Goal: Information Seeking & Learning: Learn about a topic

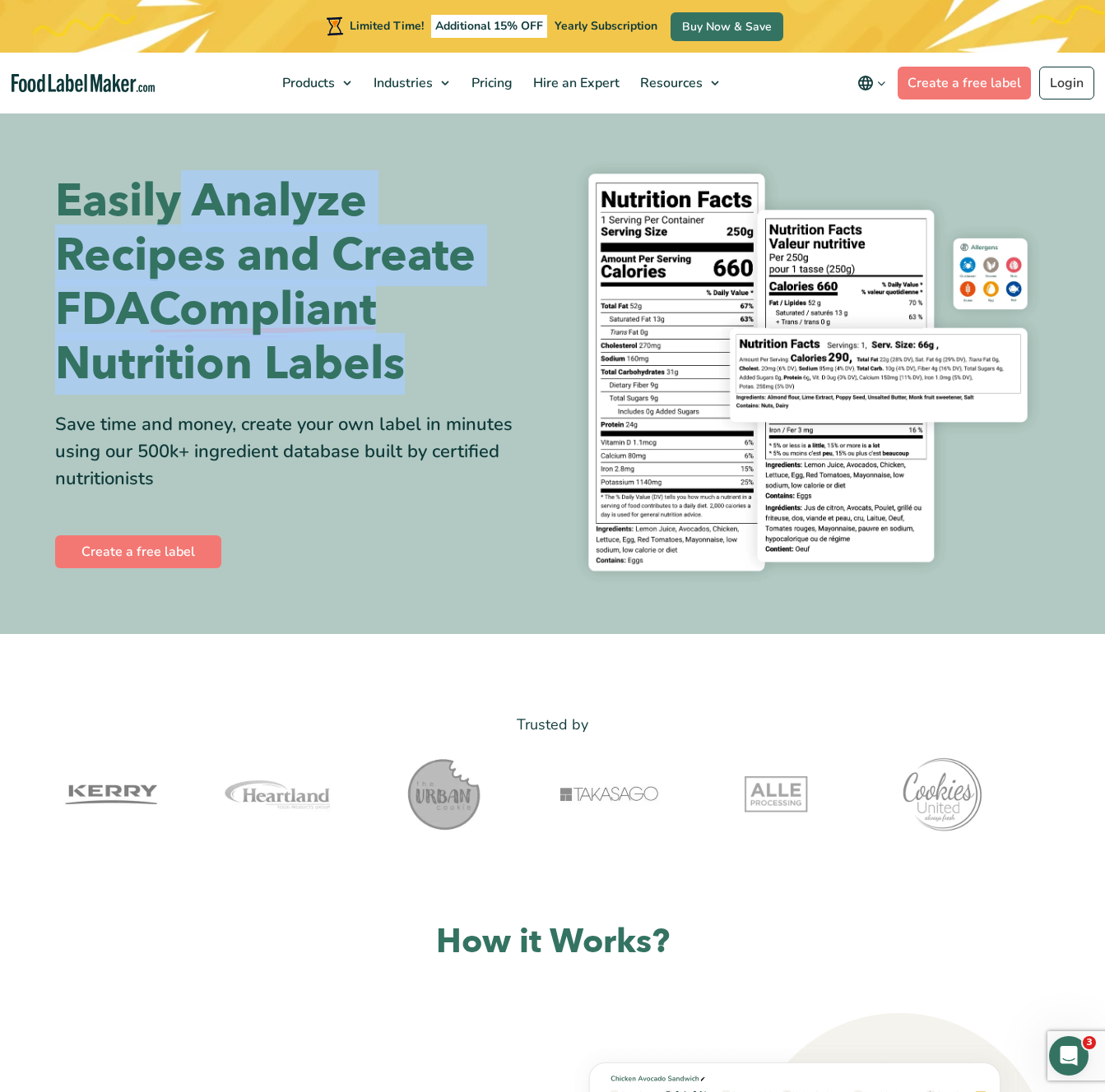
drag, startPoint x: 175, startPoint y: 218, endPoint x: 383, endPoint y: 400, distance: 276.4
click at [383, 400] on div "Easily Analyze Recipes and Create FDA Compliant Nutrition Labels Save time and …" at bounding box center [298, 373] width 485 height 397
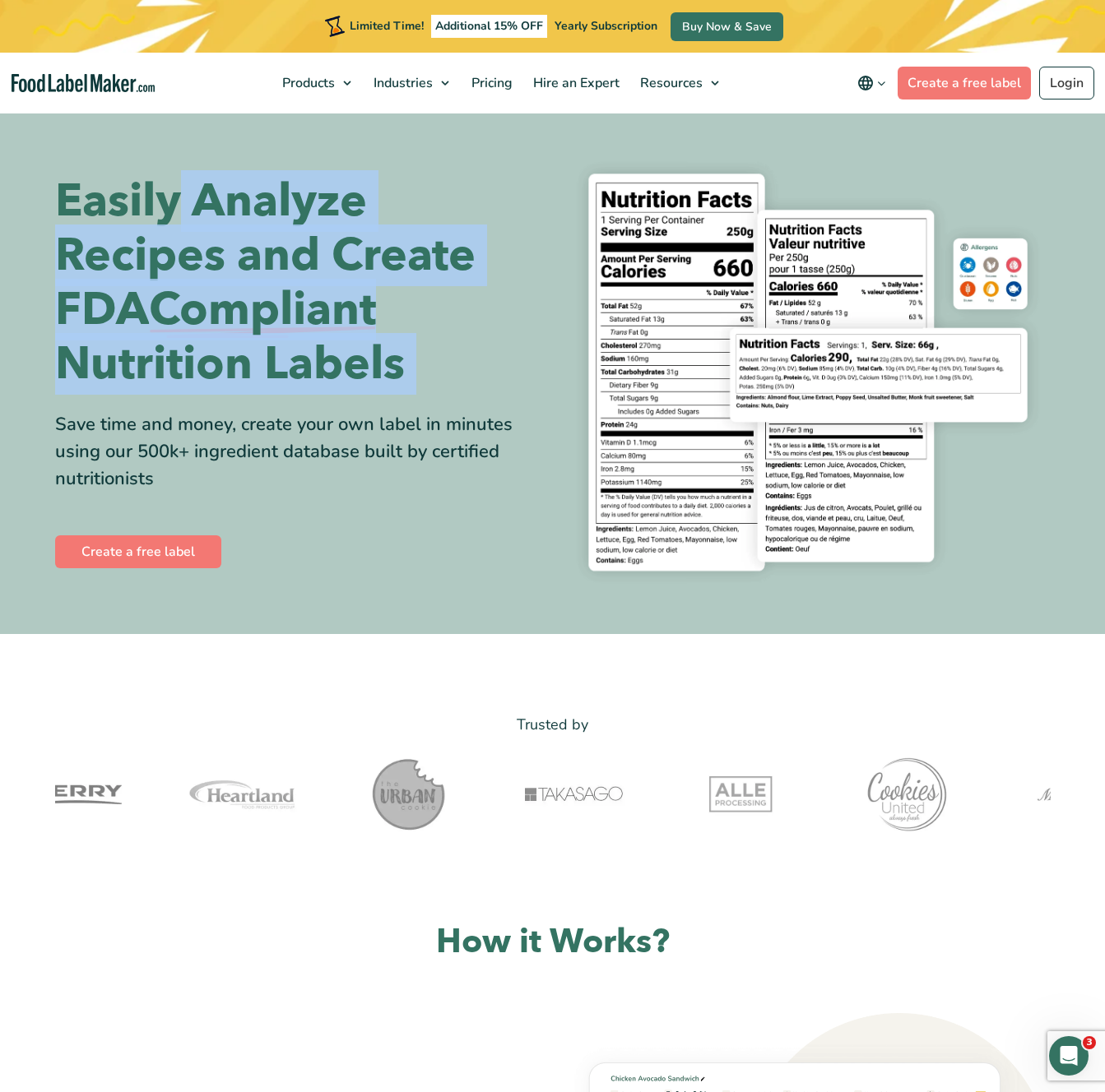
click at [434, 401] on div "Easily Analyze Recipes and Create FDA Compliant Nutrition Labels Save time and …" at bounding box center [298, 373] width 485 height 397
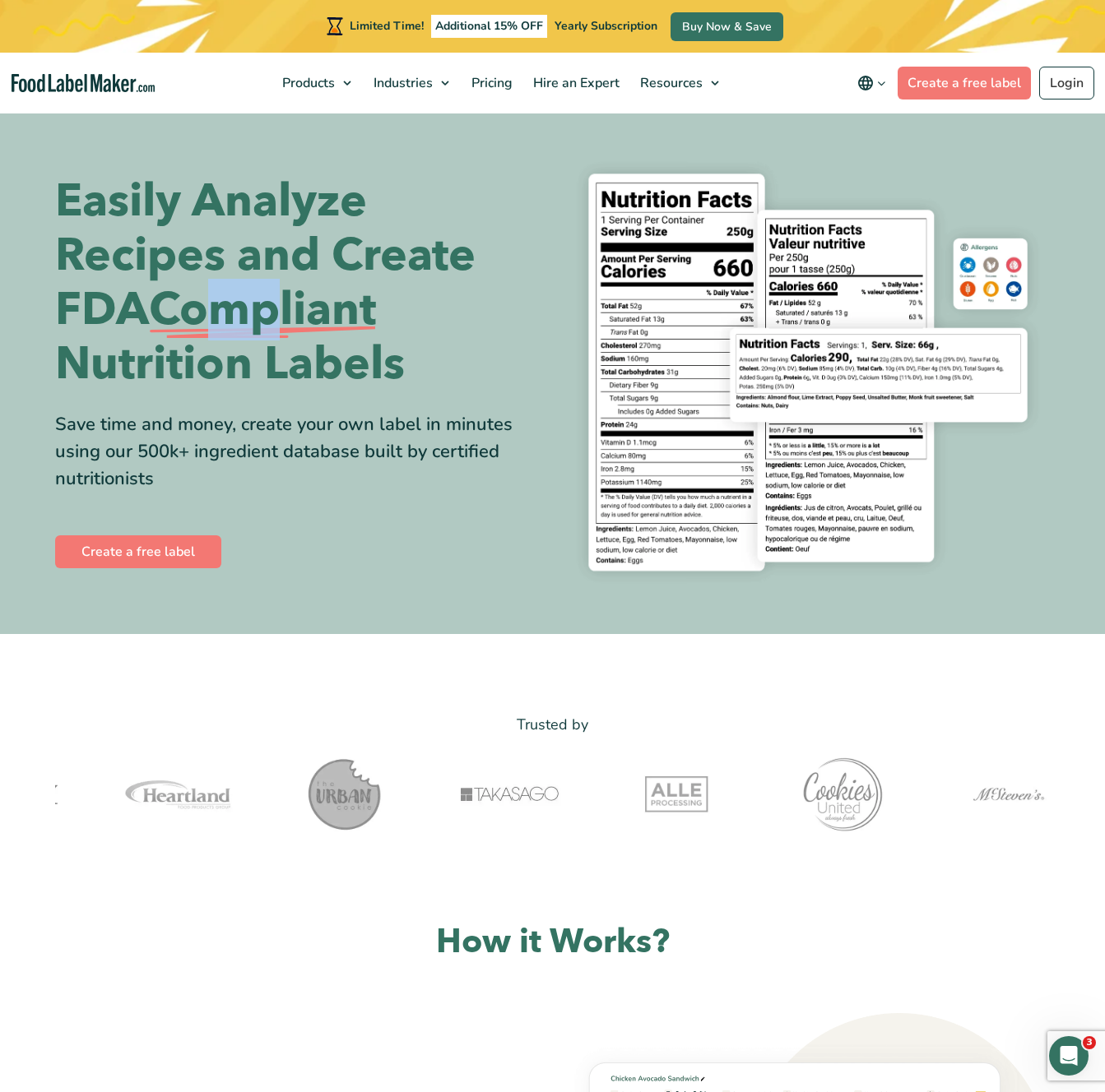
drag, startPoint x: 230, startPoint y: 315, endPoint x: 293, endPoint y: 320, distance: 63.2
click at [293, 320] on span "Compliant" at bounding box center [262, 310] width 227 height 54
click at [297, 320] on span "Compliant" at bounding box center [262, 310] width 227 height 54
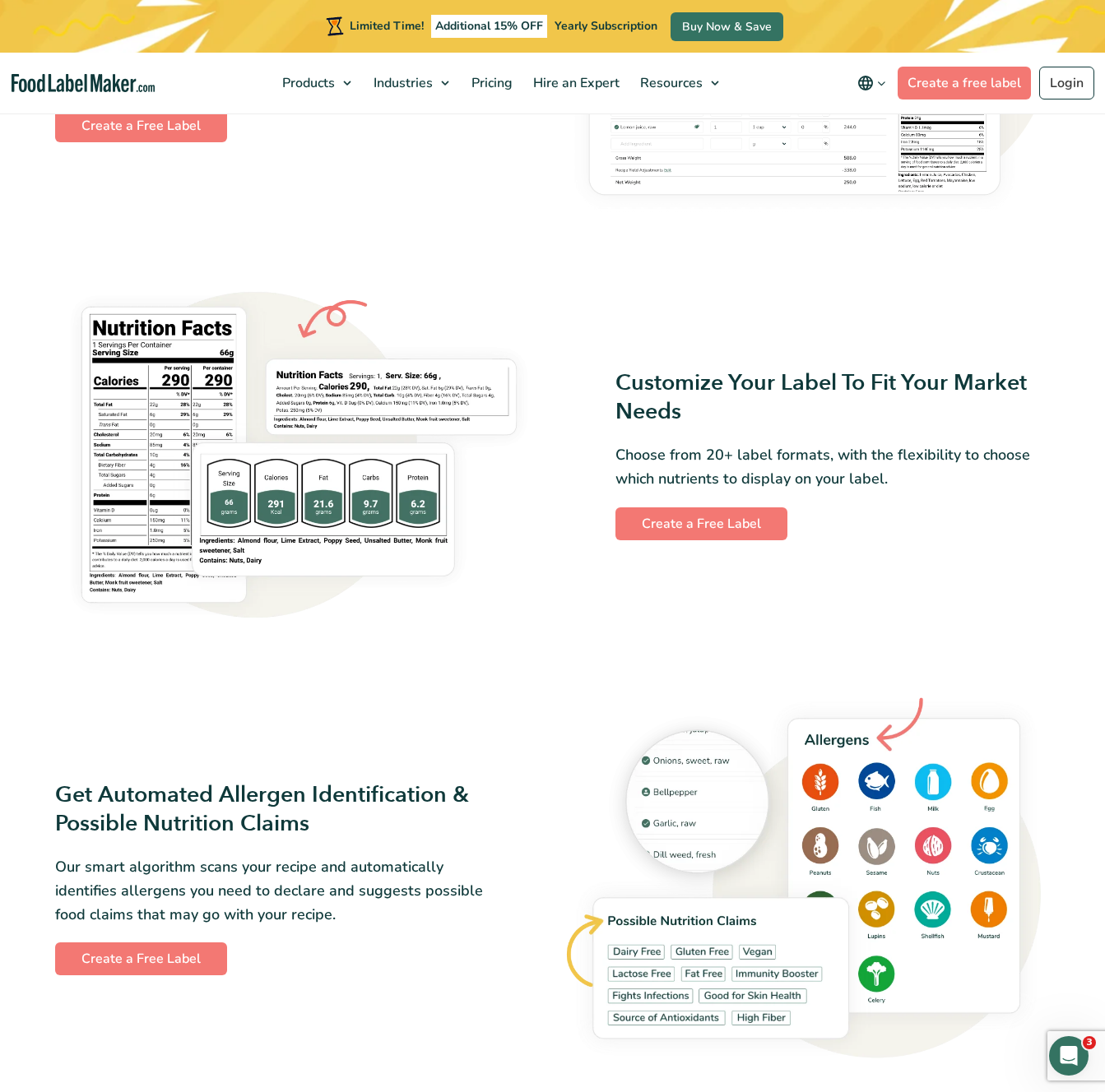
scroll to position [1205, 0]
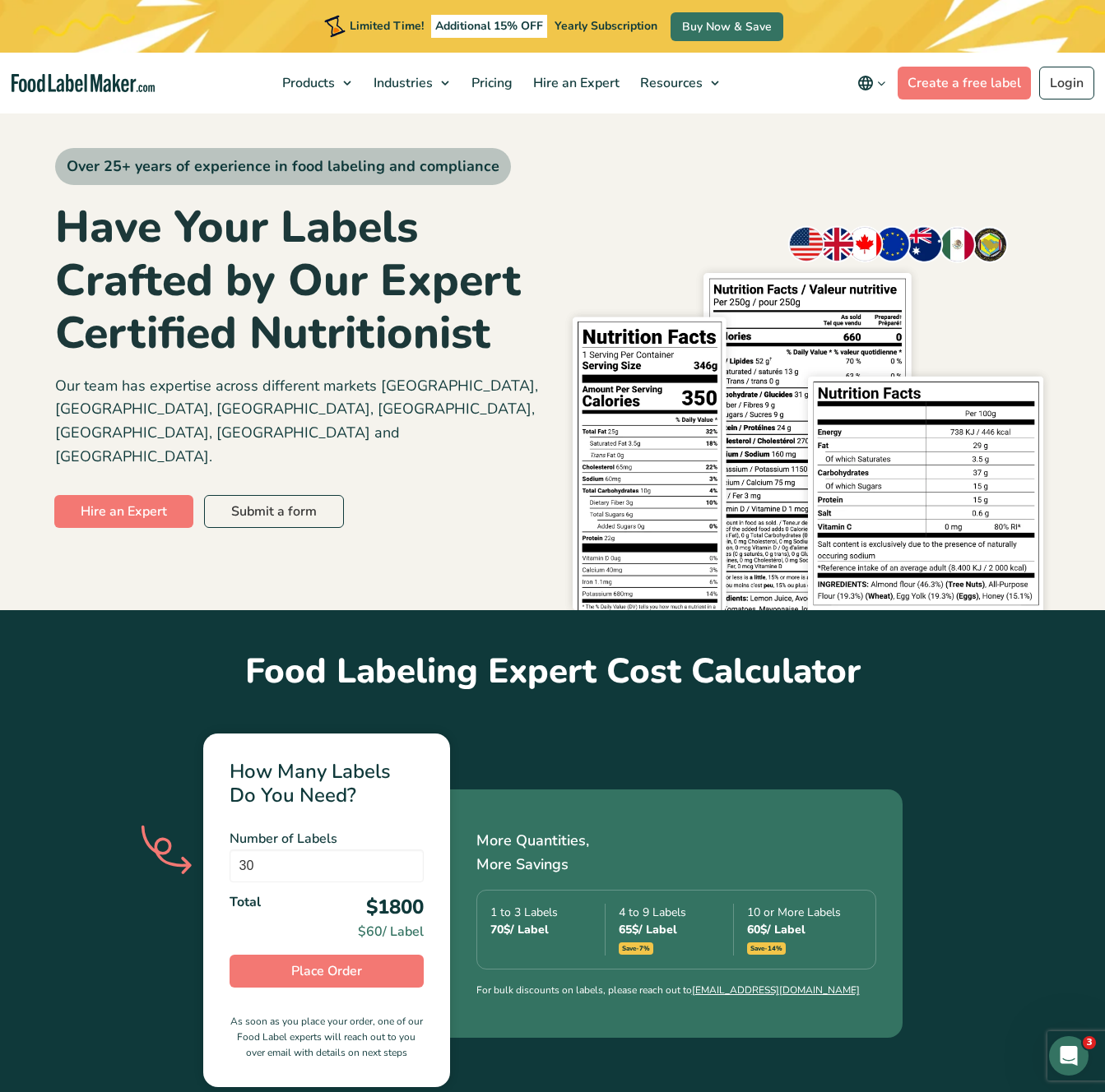
scroll to position [25, 0]
